Goal: Information Seeking & Learning: Find specific fact

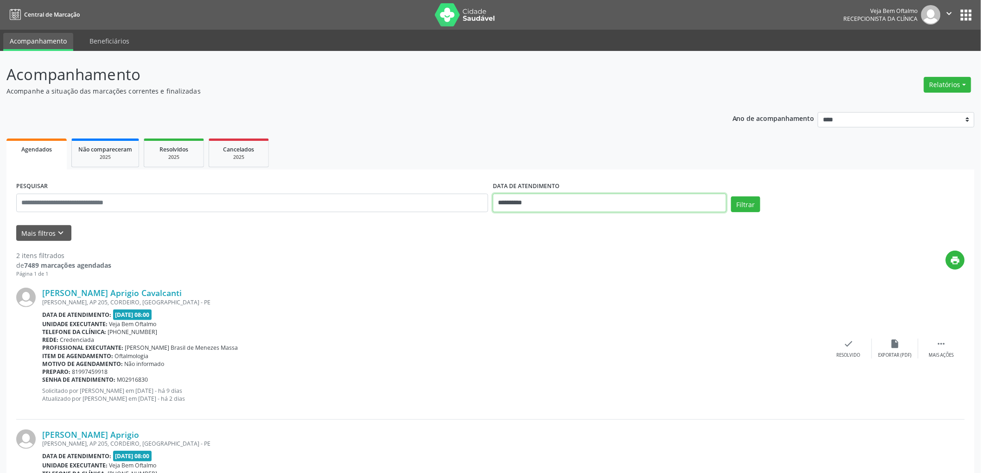
click at [517, 203] on input "**********" at bounding box center [610, 203] width 234 height 19
click at [526, 286] on span "15" at bounding box center [523, 288] width 18 height 18
type input "**********"
click at [526, 286] on span "15" at bounding box center [523, 288] width 18 height 18
click at [755, 202] on button "Filtrar" at bounding box center [745, 205] width 29 height 16
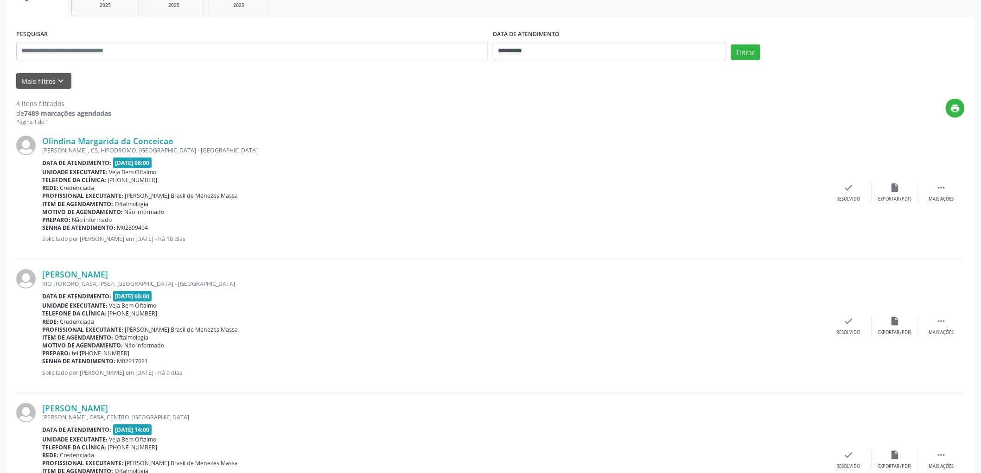
scroll to position [149, 0]
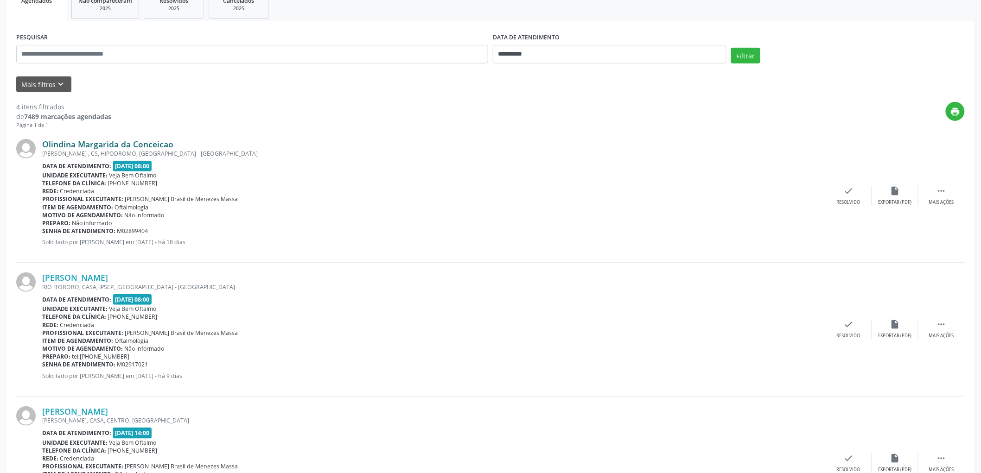
click at [136, 142] on link "Olindina Margarida da Conceicao" at bounding box center [107, 144] width 131 height 10
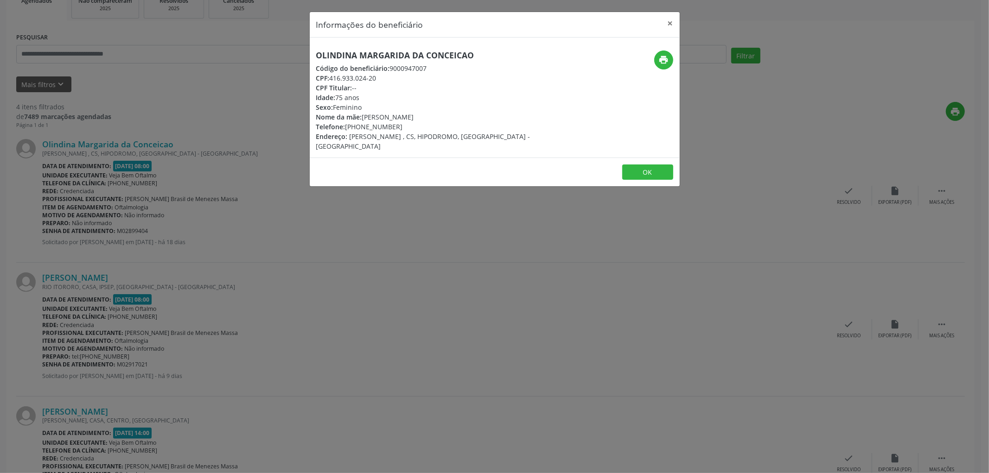
drag, startPoint x: 469, startPoint y: 51, endPoint x: 301, endPoint y: 53, distance: 167.8
click at [301, 53] on div "Informações do beneficiário × Olindina Margarida da Conceicao Código do benefic…" at bounding box center [494, 236] width 989 height 473
copy h5 "Olindina Margarida da Conceicao"
drag, startPoint x: 363, startPoint y: 127, endPoint x: 399, endPoint y: 125, distance: 35.8
click at [399, 125] on div "Telefone: [PHONE_NUMBER]" at bounding box center [433, 127] width 234 height 10
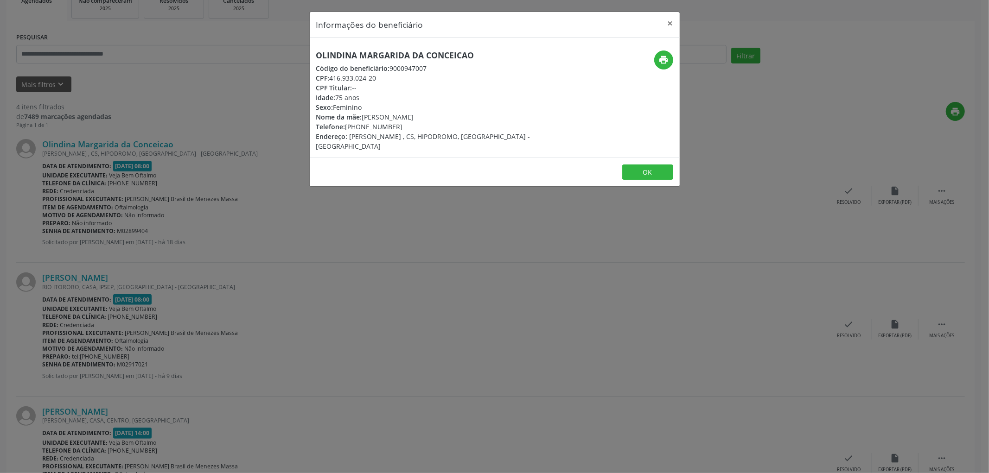
click at [414, 125] on div "Telefone: [PHONE_NUMBER]" at bounding box center [433, 127] width 234 height 10
drag, startPoint x: 362, startPoint y: 126, endPoint x: 402, endPoint y: 125, distance: 40.3
click at [402, 125] on div "Telefone: [PHONE_NUMBER]" at bounding box center [433, 127] width 234 height 10
copy div "8178-0762"
click at [646, 165] on button "OK" at bounding box center [647, 173] width 51 height 16
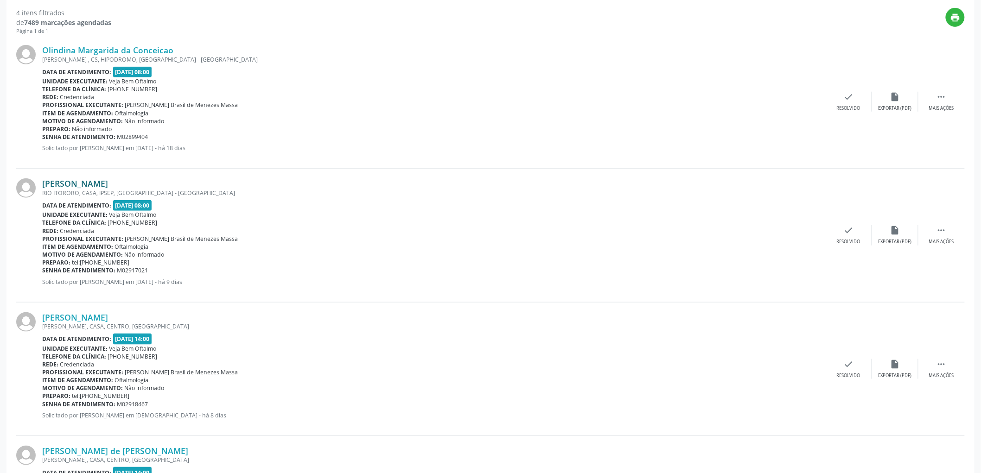
scroll to position [252, 0]
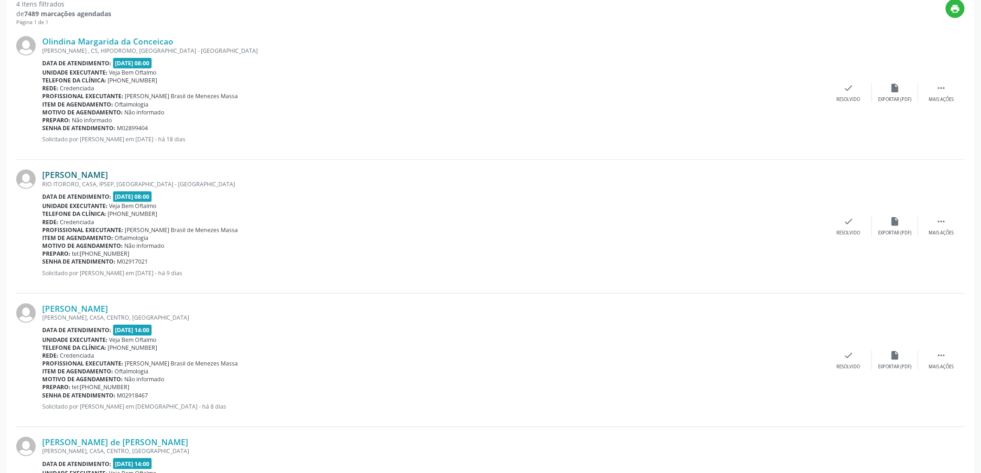
click at [108, 173] on link "[PERSON_NAME]" at bounding box center [75, 175] width 66 height 10
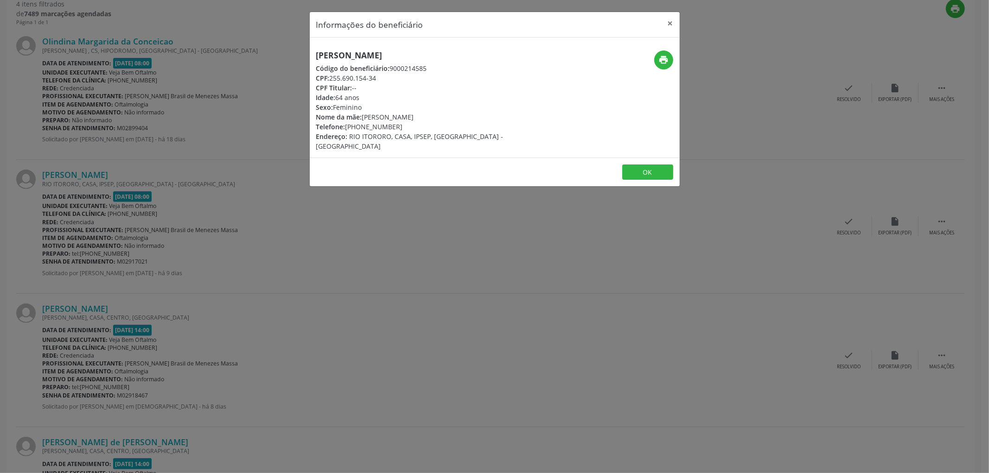
drag, startPoint x: 485, startPoint y: 54, endPoint x: 316, endPoint y: 55, distance: 169.2
click at [254, 54] on div "Informações do beneficiário × [PERSON_NAME] Código do beneficiário: 9000214585 …" at bounding box center [494, 236] width 989 height 473
copy h5 "[PERSON_NAME]"
click at [642, 165] on button "OK" at bounding box center [647, 173] width 51 height 16
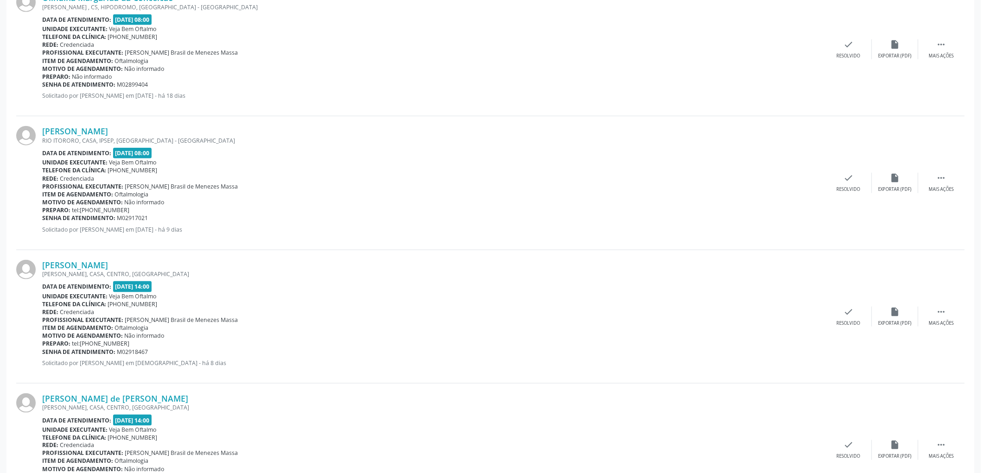
scroll to position [355, 0]
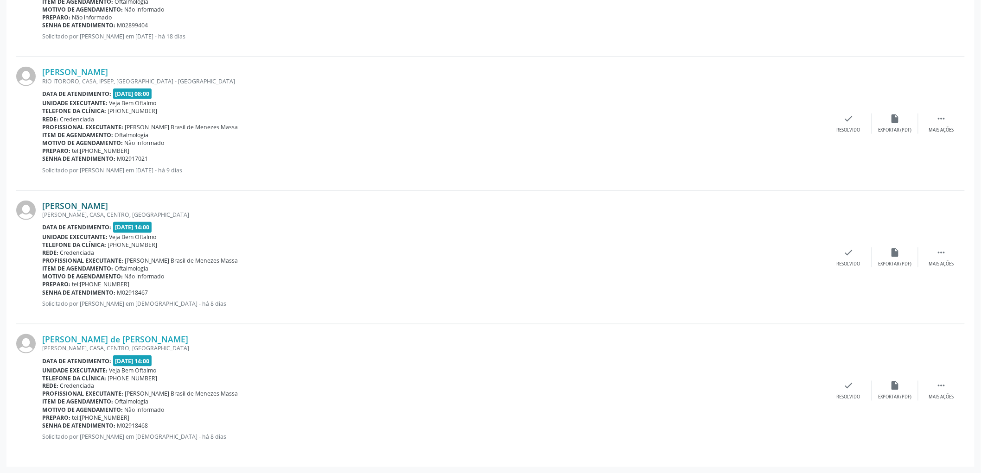
click at [103, 204] on link "[PERSON_NAME]" at bounding box center [75, 206] width 66 height 10
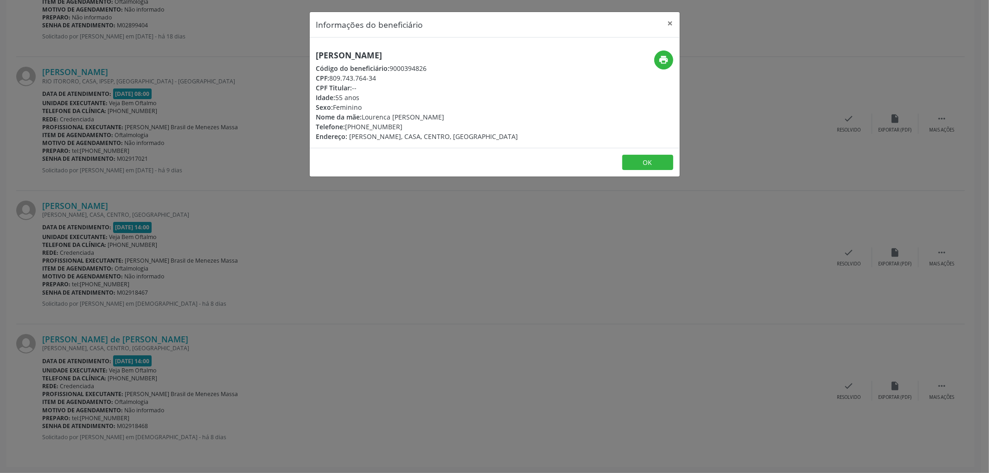
drag, startPoint x: 428, startPoint y: 54, endPoint x: 295, endPoint y: 58, distance: 133.1
click at [295, 58] on div "Informações do beneficiário × [PERSON_NAME] Código do beneficiário: 9000394826 …" at bounding box center [494, 236] width 989 height 473
copy h5 "[PERSON_NAME]"
drag, startPoint x: 330, startPoint y: 76, endPoint x: 381, endPoint y: 76, distance: 51.9
click at [381, 76] on div "CPF: 809.743.764-34" at bounding box center [417, 78] width 202 height 10
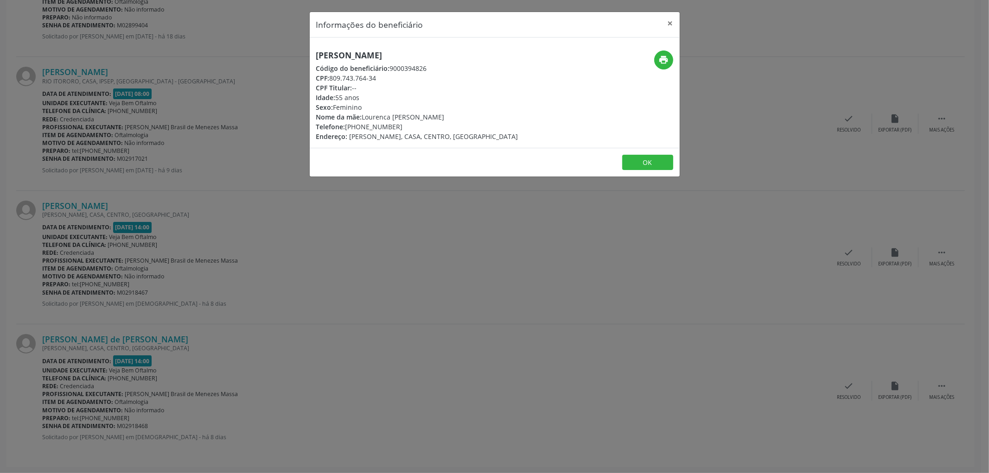
copy div "809.743.764-34"
click at [361, 126] on div "Telefone: [PHONE_NUMBER]" at bounding box center [417, 127] width 202 height 10
drag, startPoint x: 359, startPoint y: 125, endPoint x: 395, endPoint y: 126, distance: 36.2
click at [395, 126] on div "Telefone: [PHONE_NUMBER]" at bounding box center [417, 127] width 202 height 10
copy div "99728-5115"
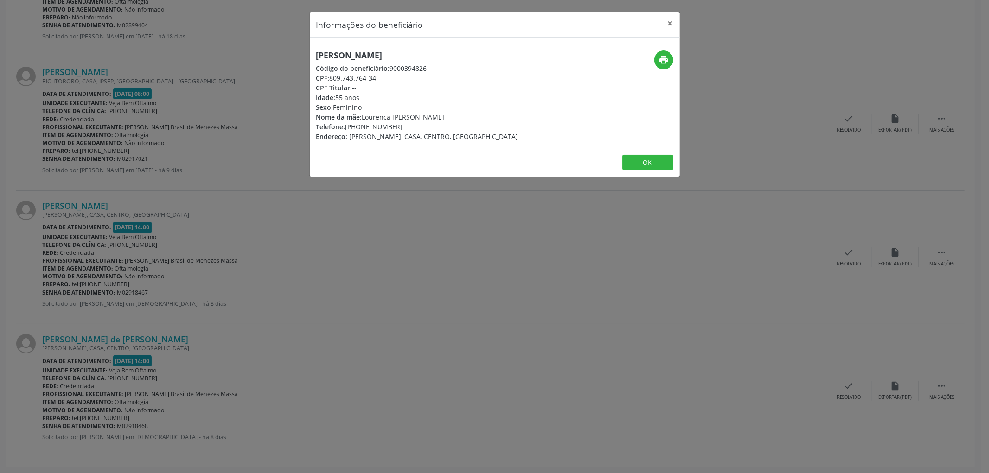
drag, startPoint x: 342, startPoint y: 76, endPoint x: 376, endPoint y: 78, distance: 34.8
click at [376, 78] on div "CPF: 809.743.764-34" at bounding box center [417, 78] width 202 height 10
copy div "809.743.764-34"
click at [666, 165] on button "OK" at bounding box center [647, 163] width 51 height 16
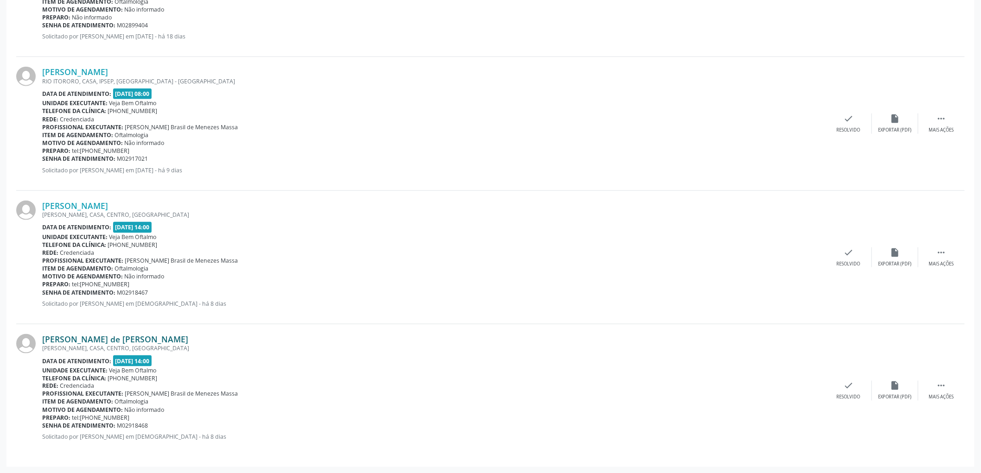
click at [113, 337] on link "[PERSON_NAME] de [PERSON_NAME]" at bounding box center [115, 339] width 146 height 10
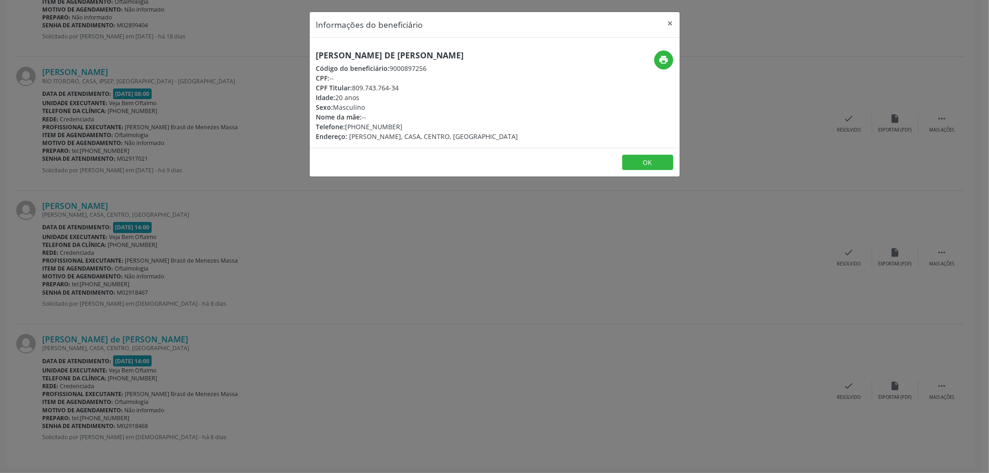
drag, startPoint x: 484, startPoint y: 48, endPoint x: 302, endPoint y: 50, distance: 182.1
click at [302, 50] on div "Informações do beneficiário × [PERSON_NAME] de [PERSON_NAME] Código do benefici…" at bounding box center [494, 236] width 989 height 473
copy h5 "[PERSON_NAME] de [PERSON_NAME]"
drag, startPoint x: 354, startPoint y: 87, endPoint x: 400, endPoint y: 86, distance: 46.8
click at [400, 86] on div "CPF Titular: 809.743.764-34" at bounding box center [417, 88] width 202 height 10
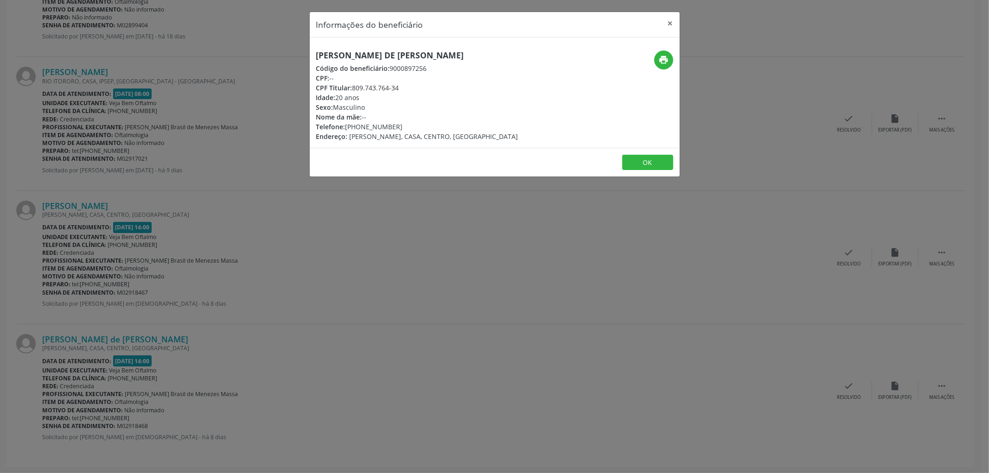
copy div "809.743.764-34"
click at [397, 113] on div "Nome da mãe: --" at bounding box center [417, 117] width 202 height 10
drag, startPoint x: 359, startPoint y: 124, endPoint x: 388, endPoint y: 123, distance: 28.7
click at [399, 124] on div "Telefone: [PHONE_NUMBER]" at bounding box center [417, 127] width 202 height 10
copy div "99728-5115"
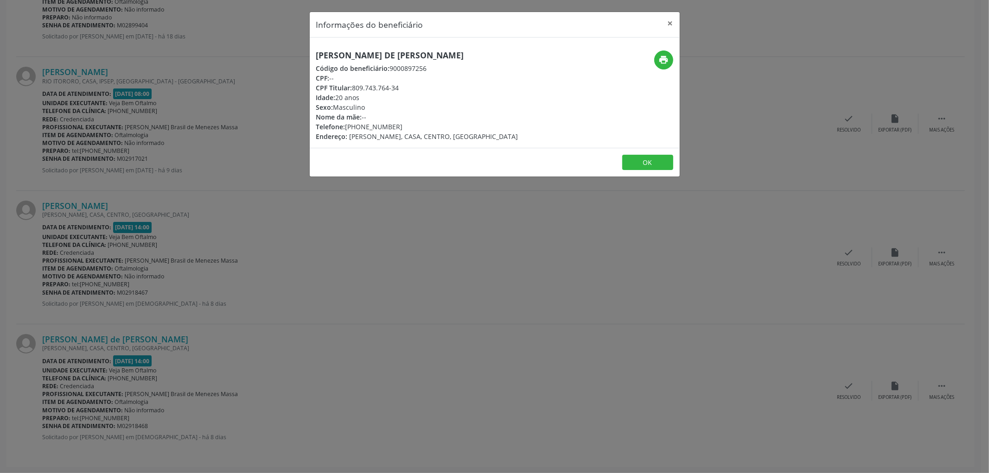
drag, startPoint x: 354, startPoint y: 85, endPoint x: 396, endPoint y: 85, distance: 42.6
click at [396, 85] on div "CPF Titular: 809.743.764-34" at bounding box center [417, 88] width 202 height 10
drag, startPoint x: 402, startPoint y: 86, endPoint x: 354, endPoint y: 87, distance: 47.7
click at [354, 87] on div "CPF Titular: 809.743.764-34" at bounding box center [417, 88] width 202 height 10
click at [660, 160] on button "OK" at bounding box center [647, 163] width 51 height 16
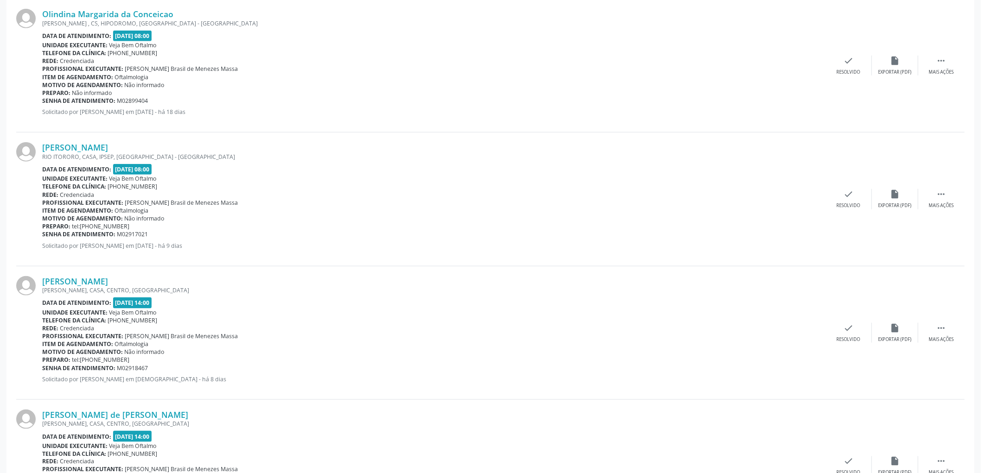
scroll to position [200, 0]
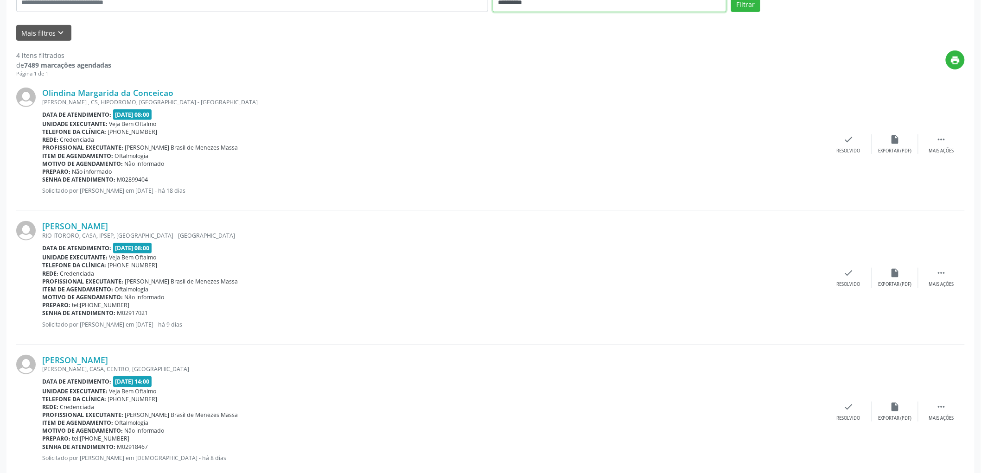
click at [533, 4] on input "**********" at bounding box center [610, 3] width 234 height 19
click at [565, 89] on span "17" at bounding box center [564, 88] width 18 height 18
type input "**********"
click at [565, 89] on span "17" at bounding box center [564, 88] width 18 height 18
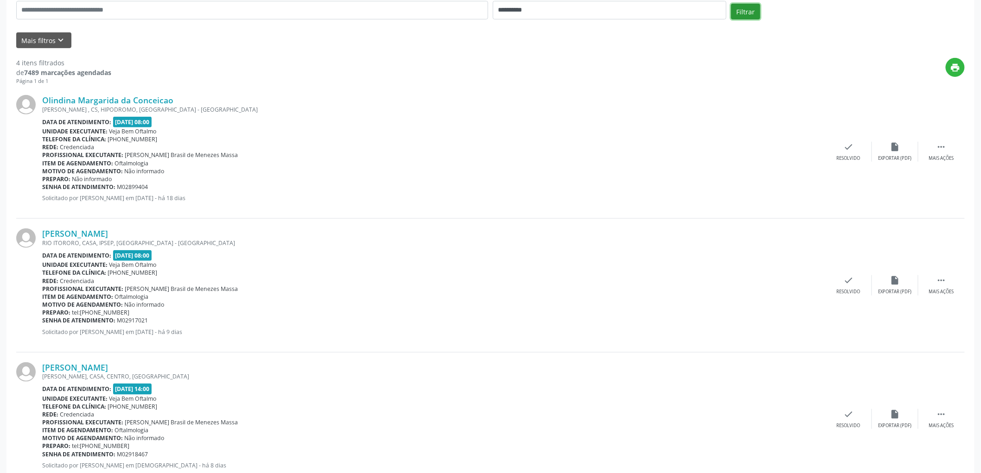
click at [743, 9] on button "Filtrar" at bounding box center [745, 12] width 29 height 16
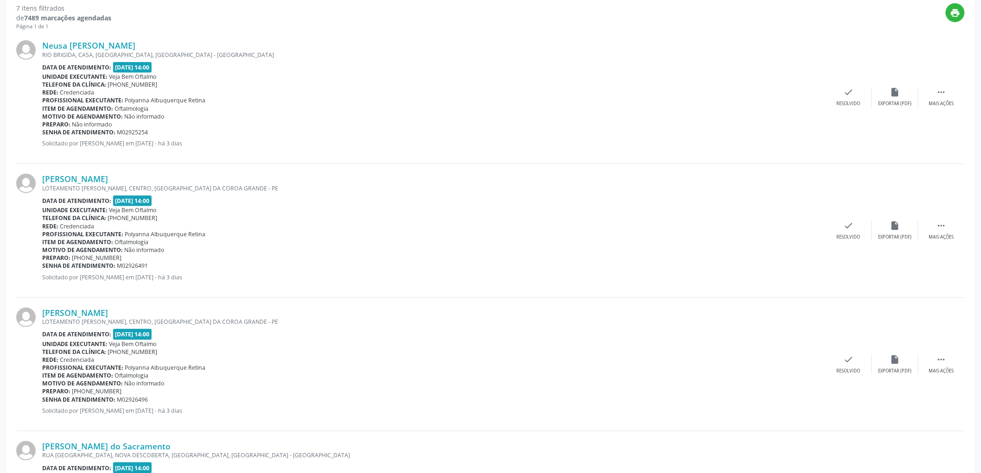
scroll to position [34, 0]
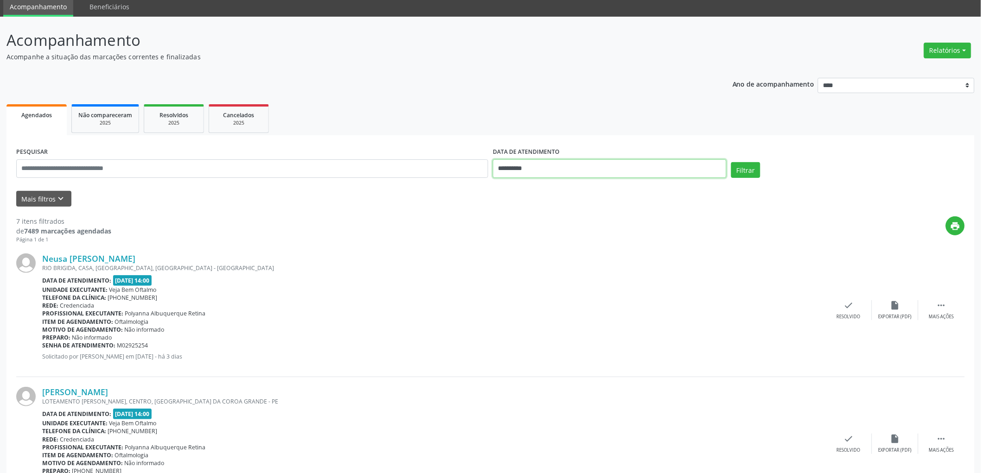
click at [529, 168] on input "**********" at bounding box center [610, 168] width 234 height 19
click at [564, 252] on span "17" at bounding box center [564, 254] width 18 height 18
type input "**********"
click at [564, 252] on span "17" at bounding box center [564, 254] width 18 height 18
click at [743, 169] on button "Filtrar" at bounding box center [745, 170] width 29 height 16
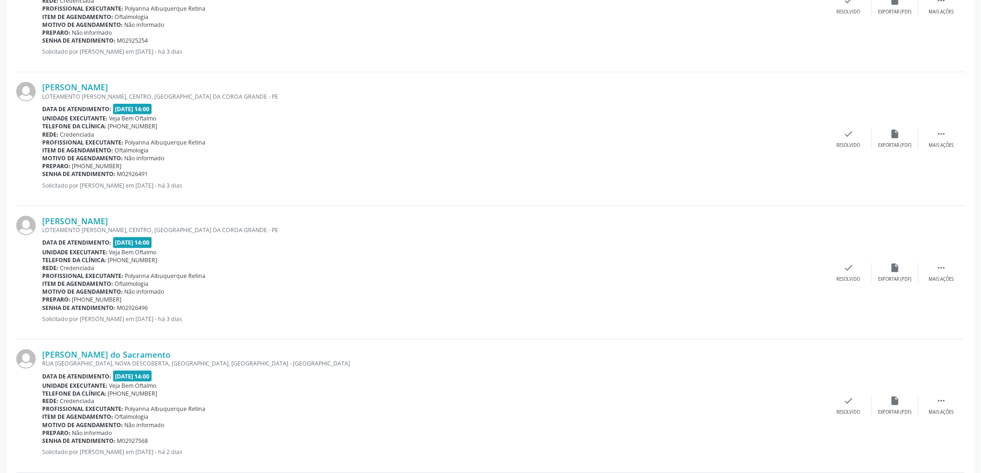
scroll to position [240, 0]
